Goal: Navigation & Orientation: Find specific page/section

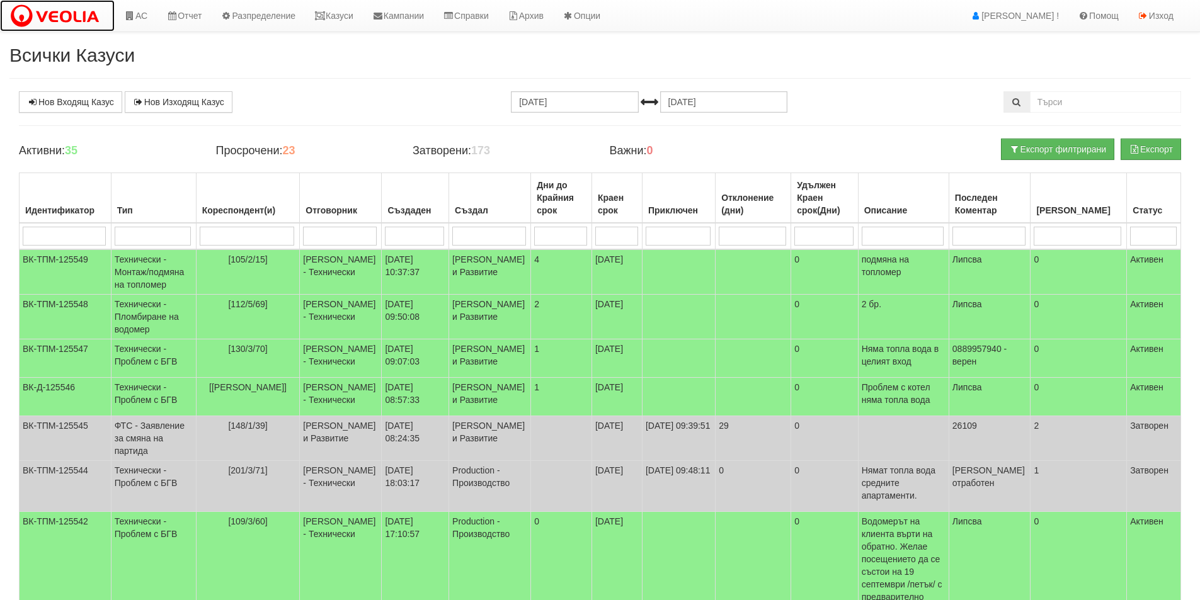
click at [59, 16] on img at bounding box center [57, 16] width 96 height 26
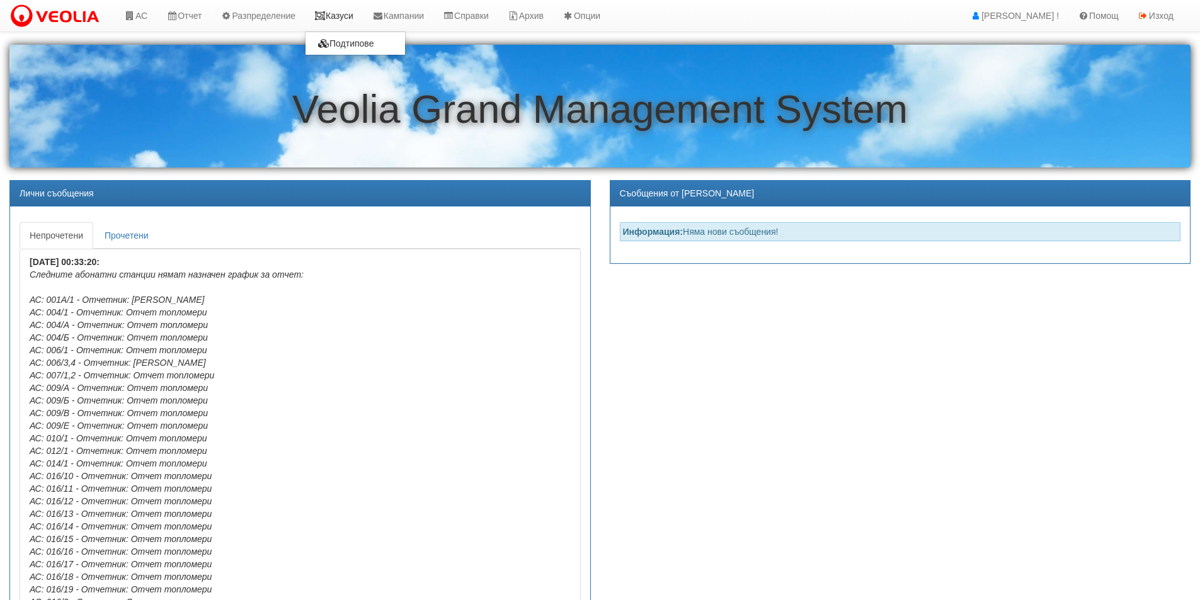
click at [346, 14] on link "Казуси" at bounding box center [334, 15] width 58 height 31
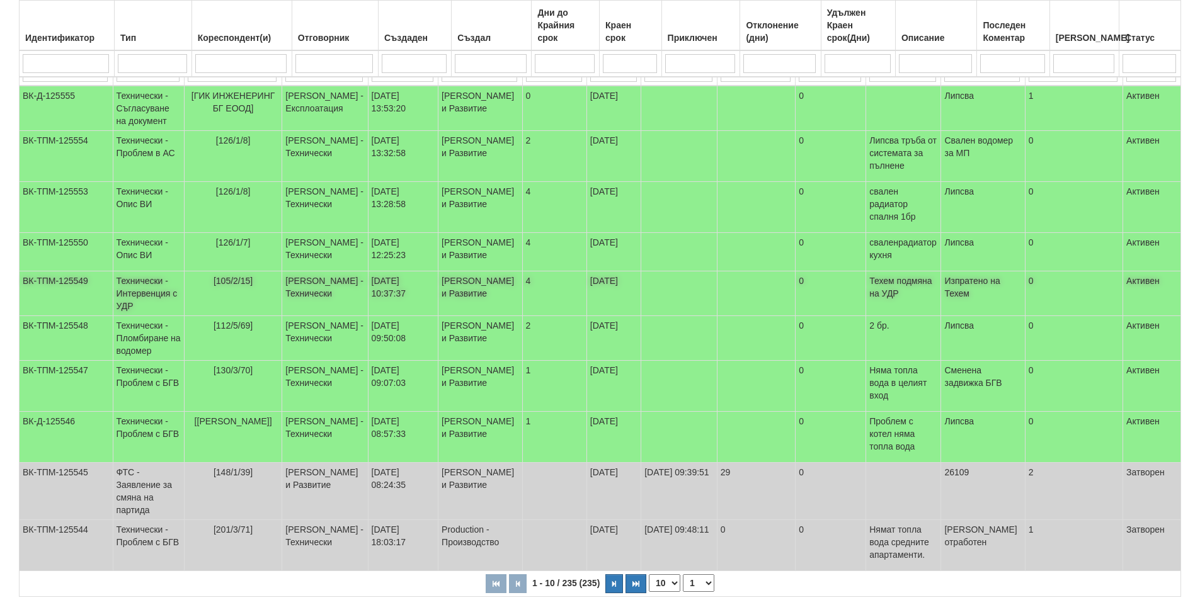
scroll to position [196, 0]
